Goal: Transaction & Acquisition: Purchase product/service

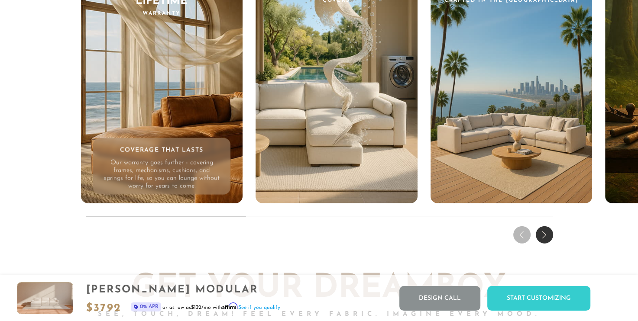
scroll to position [8218, 0]
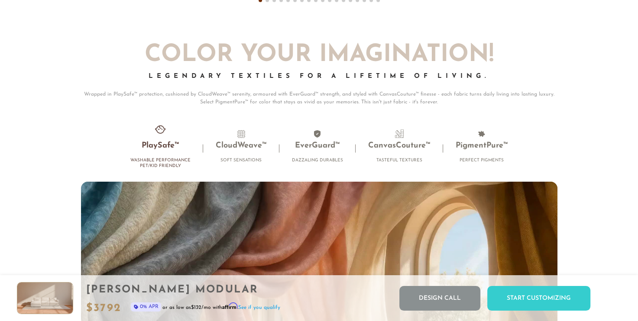
scroll to position [5394, 0]
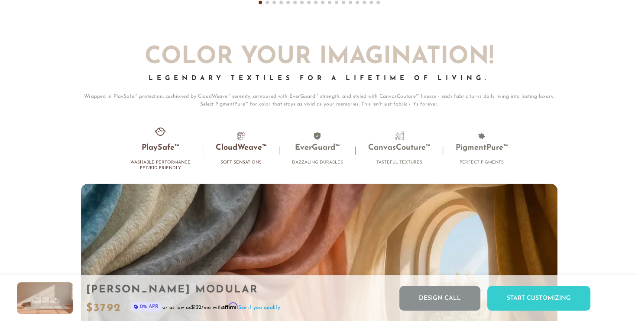
click at [238, 139] on span at bounding box center [241, 136] width 9 height 9
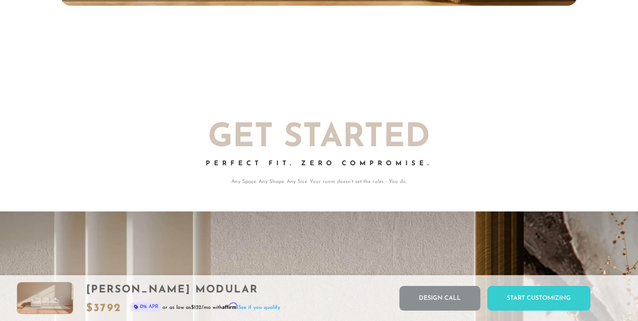
scroll to position [6, 7]
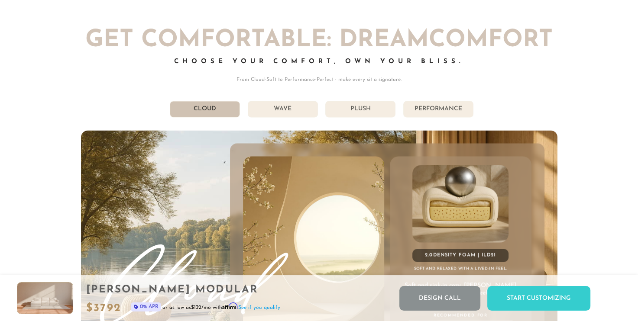
scroll to position [6, 7]
